Goal: Find specific page/section: Find specific page/section

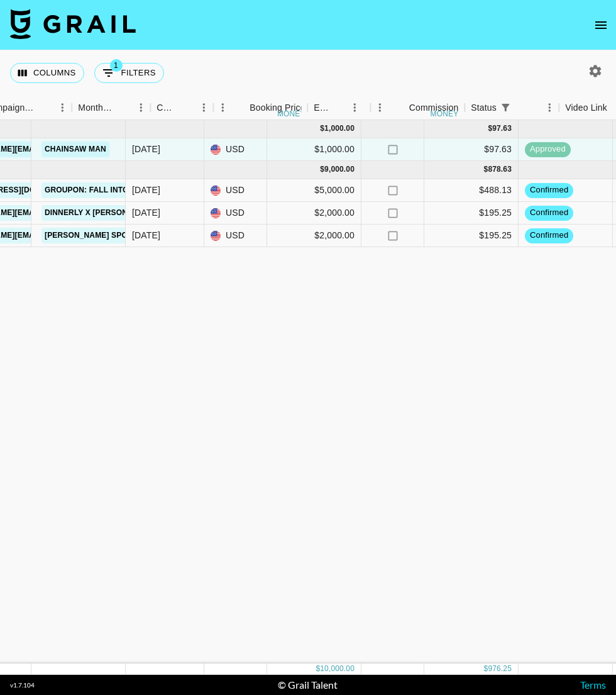
scroll to position [0, 503]
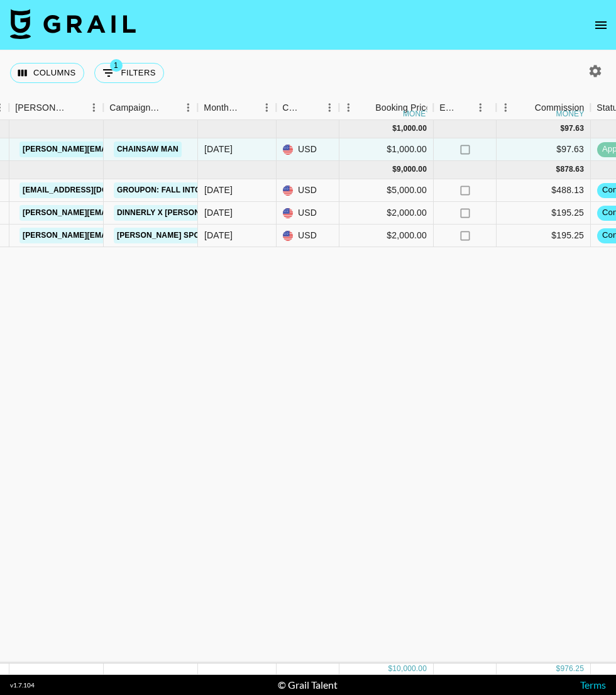
drag, startPoint x: 382, startPoint y: 300, endPoint x: 214, endPoint y: 306, distance: 167.4
click at [214, 306] on div "[DATE] ( 1 ) $ 1,000.00 $ 97.63 reck4iYiaQMDLTNLG thereadtwinz [EMAIL_ADDRESS][…" at bounding box center [541, 391] width 2088 height 543
click at [244, 343] on div "[DATE] ( 1 ) $ 1,000.00 $ 97.63 reck4iYiaQMDLTNLG thereadtwinz [EMAIL_ADDRESS][…" at bounding box center [541, 391] width 2088 height 543
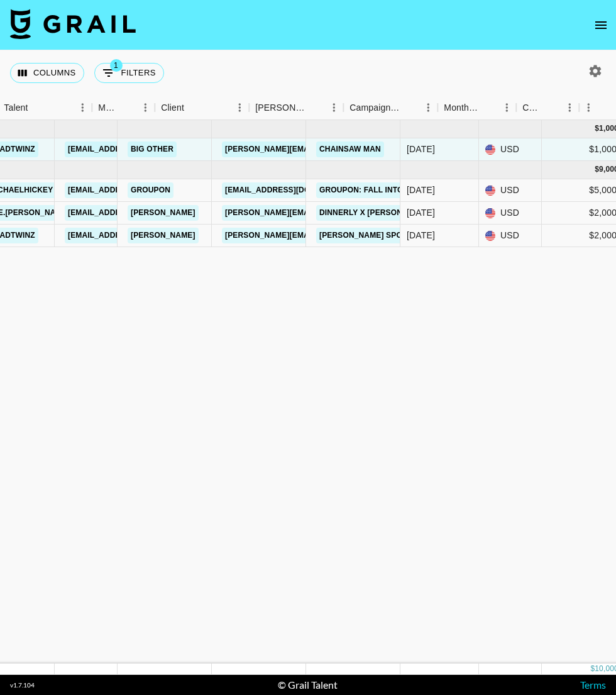
scroll to position [0, 0]
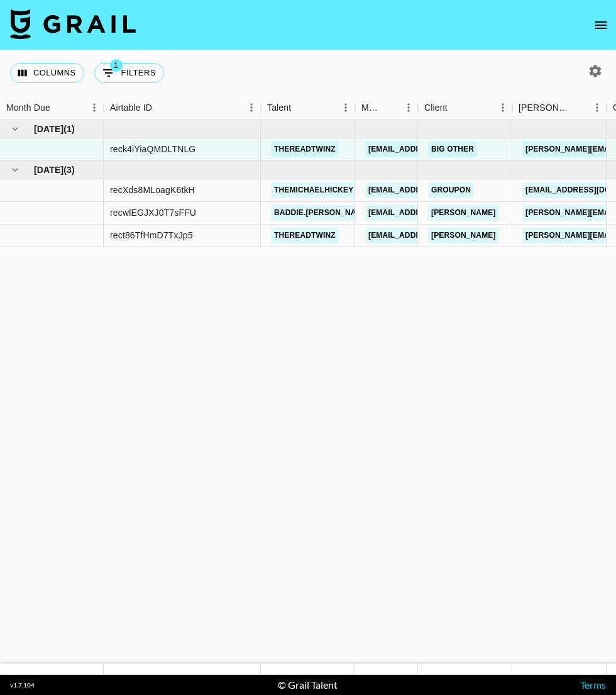
drag, startPoint x: 386, startPoint y: 312, endPoint x: -30, endPoint y: 244, distance: 421.2
click at [0, 244] on html "Columns 1 Filters + Booking Month Due Airtable ID Talent Manager Client [PERSON…" at bounding box center [308, 347] width 616 height 695
click at [608, 28] on icon "open drawer" at bounding box center [601, 25] width 15 height 15
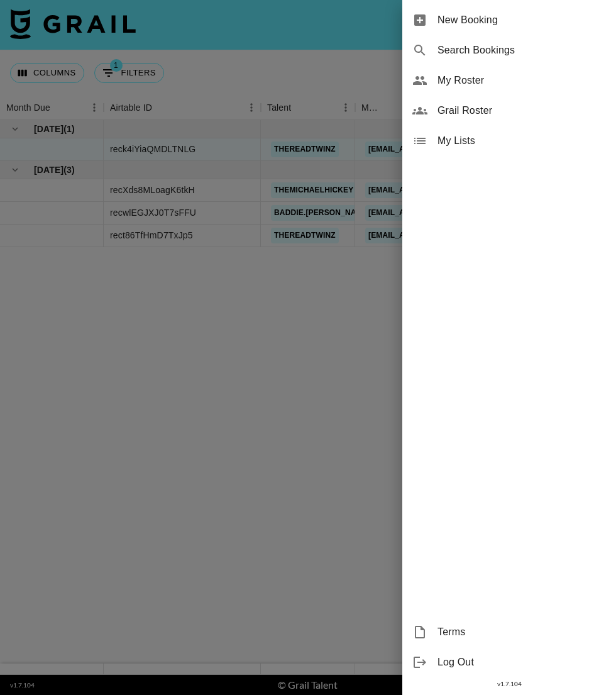
click at [465, 82] on span "My Roster" at bounding box center [522, 80] width 169 height 15
